Goal: Task Accomplishment & Management: Use online tool/utility

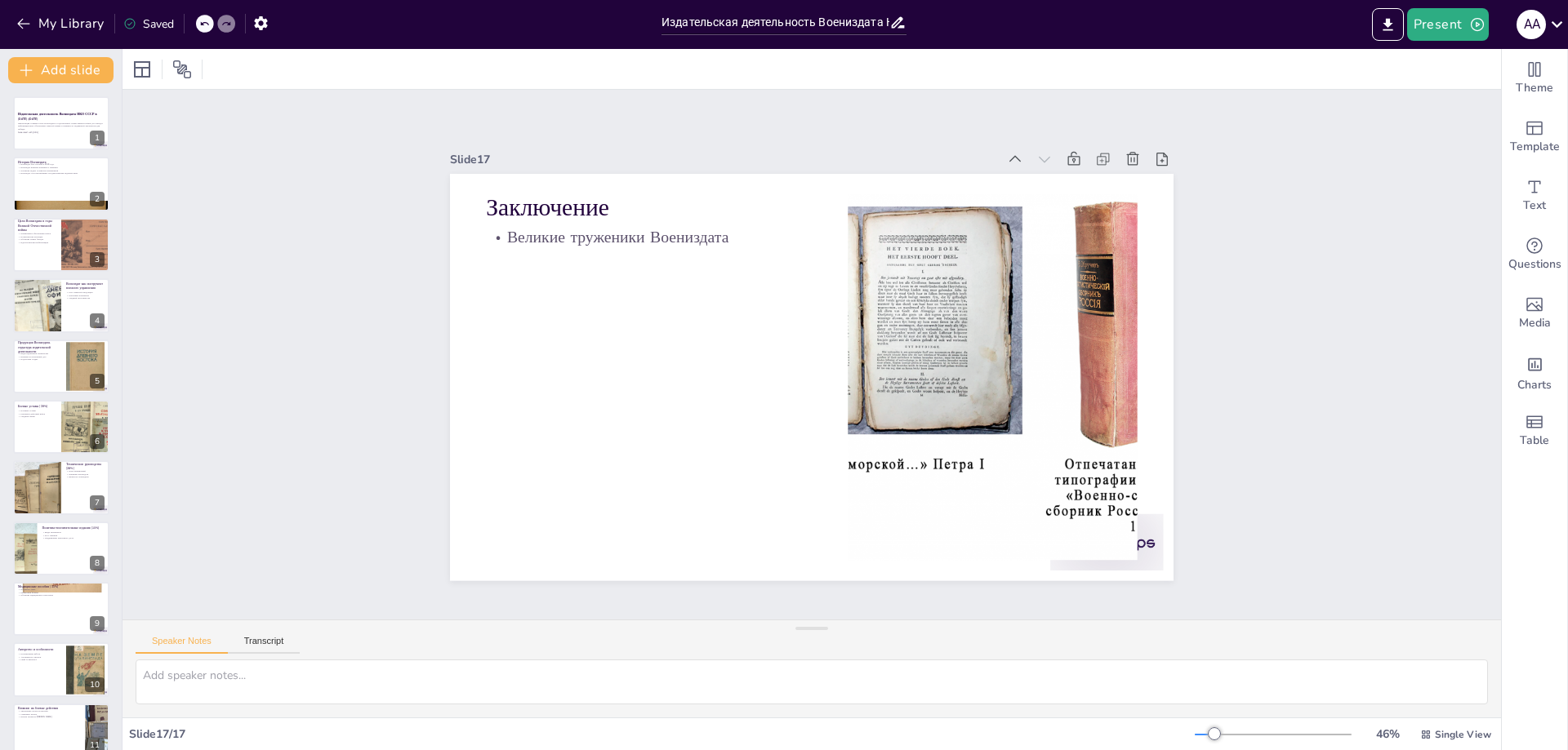
checkbox input "true"
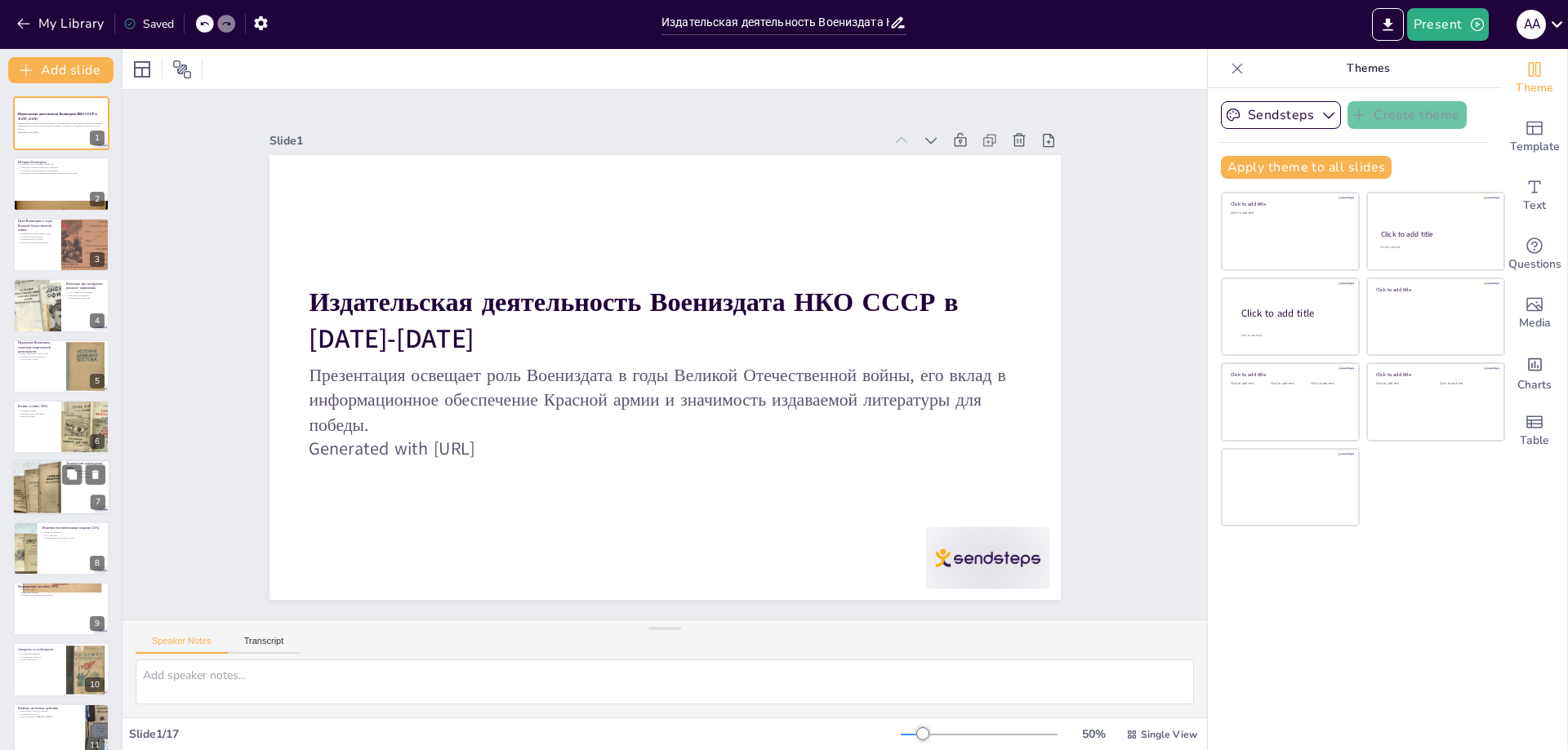
click at [53, 475] on div at bounding box center [36, 488] width 98 height 55
checkbox input "true"
type textarea "Разнообразие направлений технических руководств свидетельствует о комплексном п…"
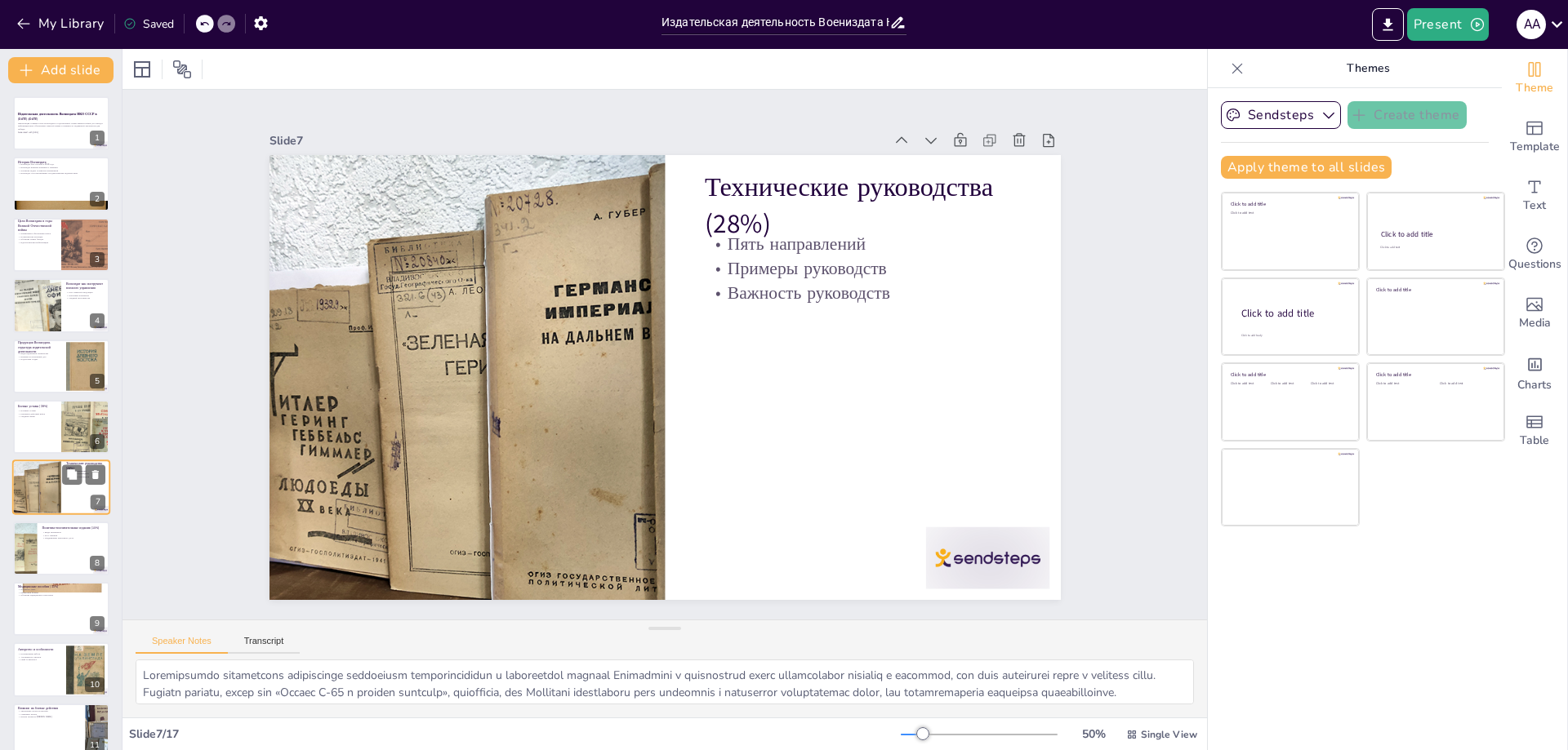
scroll to position [71, 0]
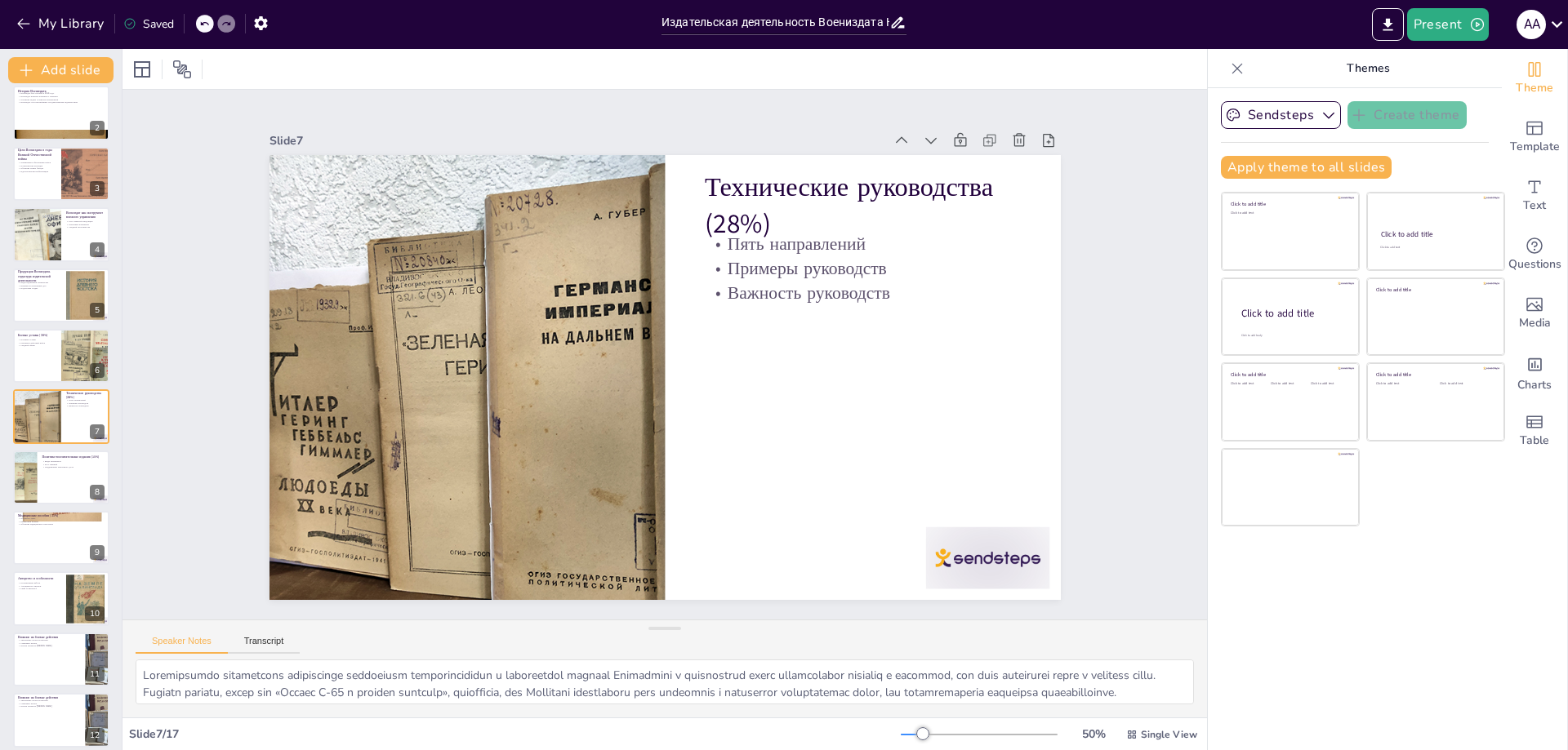
checkbox input "true"
